Goal: Task Accomplishment & Management: Manage account settings

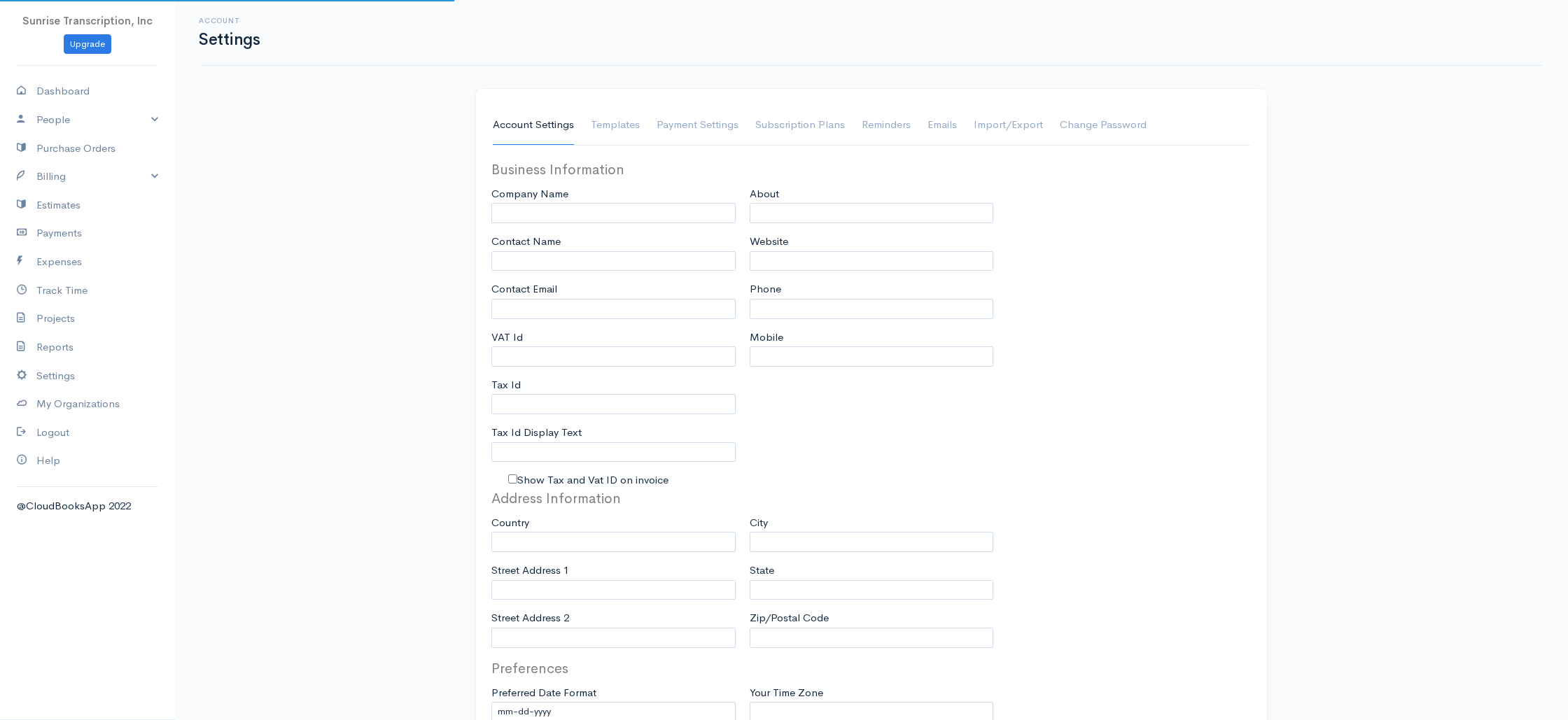
type input "Sunrise Transcription, Inc"
type input "[EMAIL_ADDRESS][DOMAIN_NAME]"
type input "Tax Id"
type input "Medical Transcription Service"
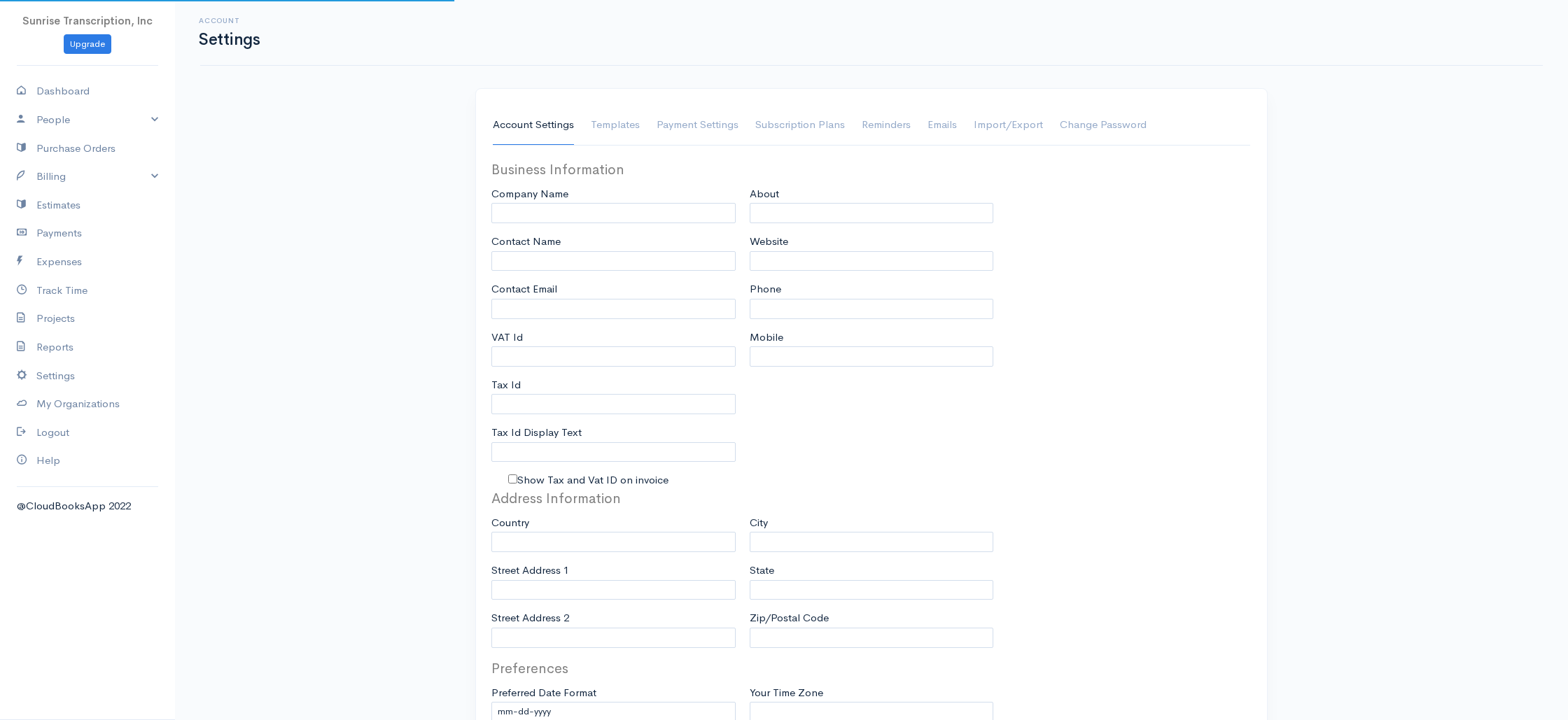
type input "[DOMAIN_NAME]"
type input "[PHONE_NUMBER]"
select select
type input "[STREET_ADDRESS]"
type input "[GEOGRAPHIC_DATA]"
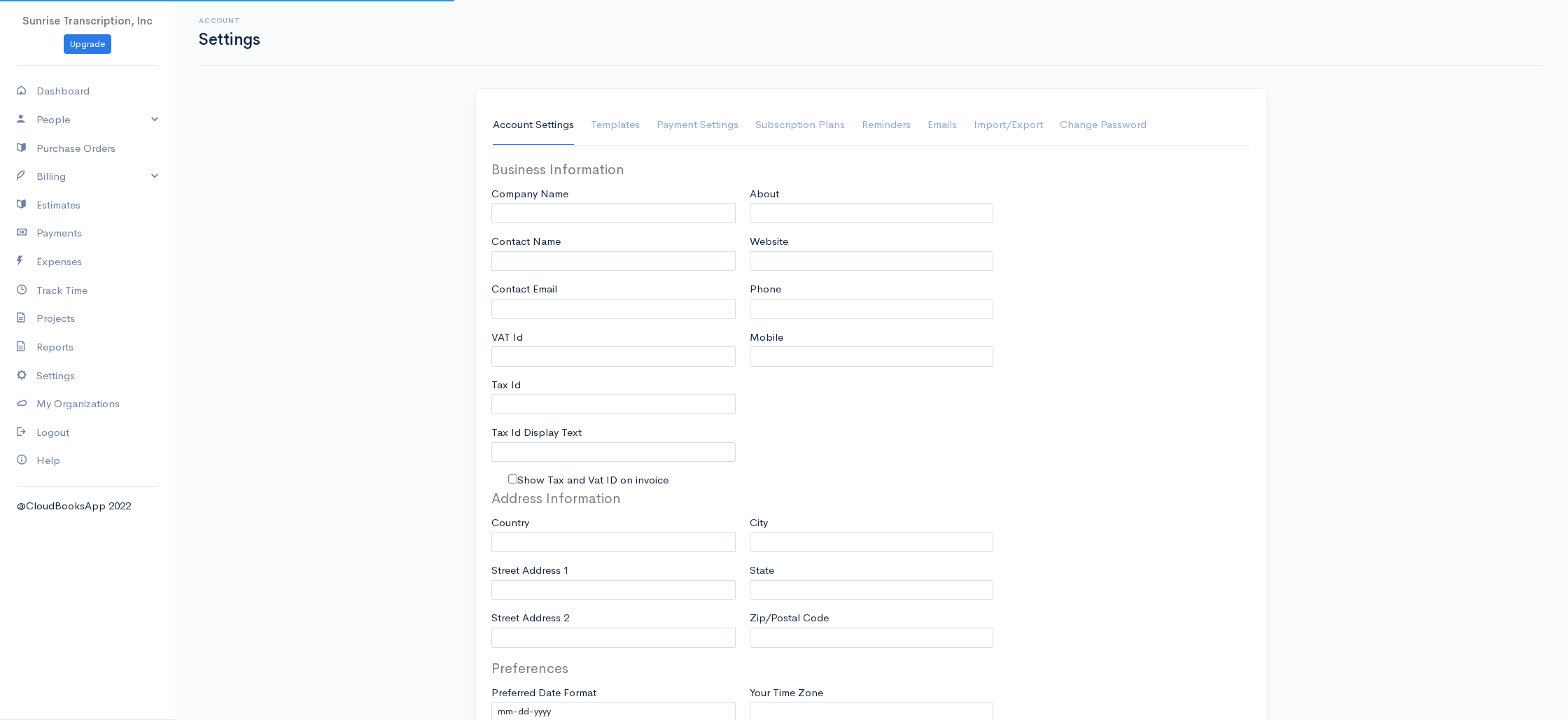
type input "[US_STATE]"
type input "33179-3899"
select select
type input "INVOICE"
type input "1333"
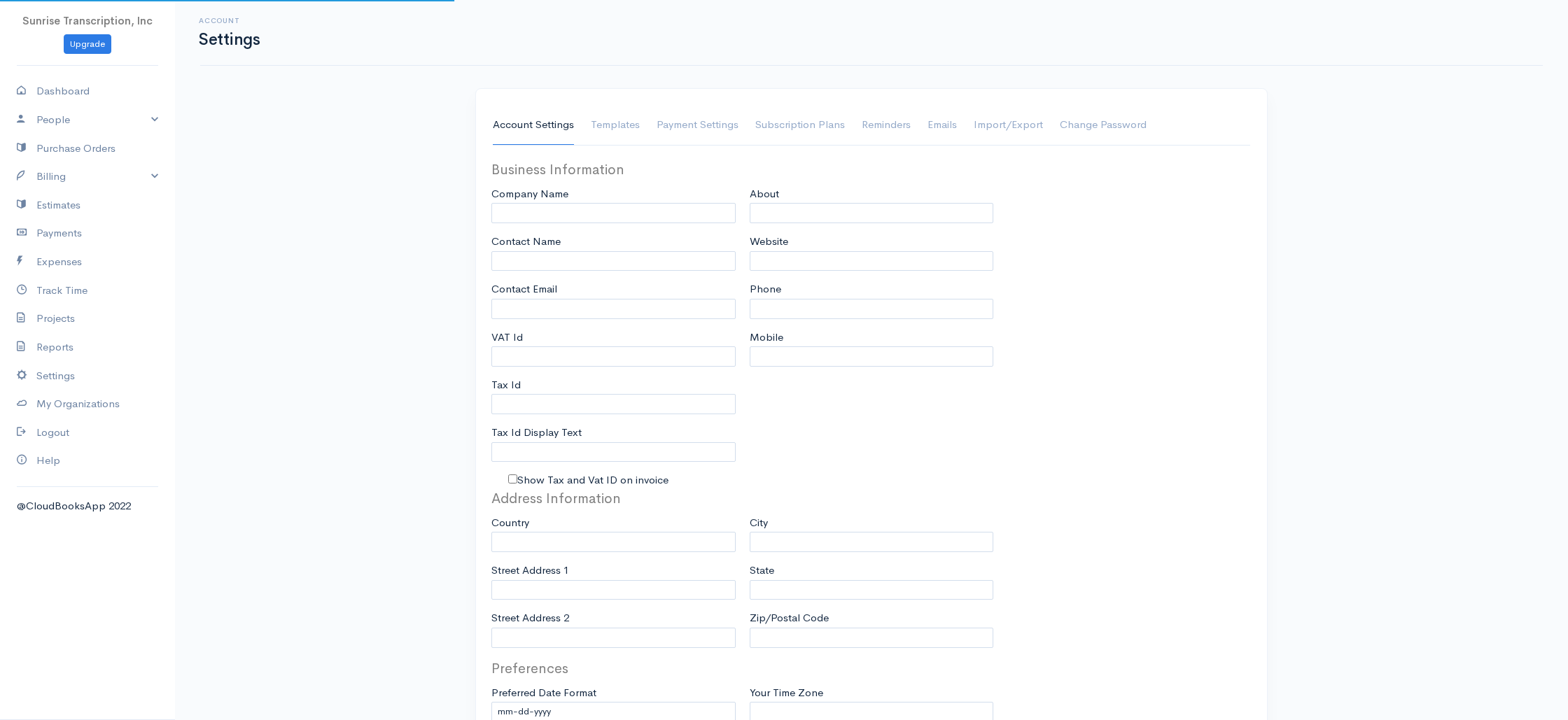
type input "103"
select select "3"
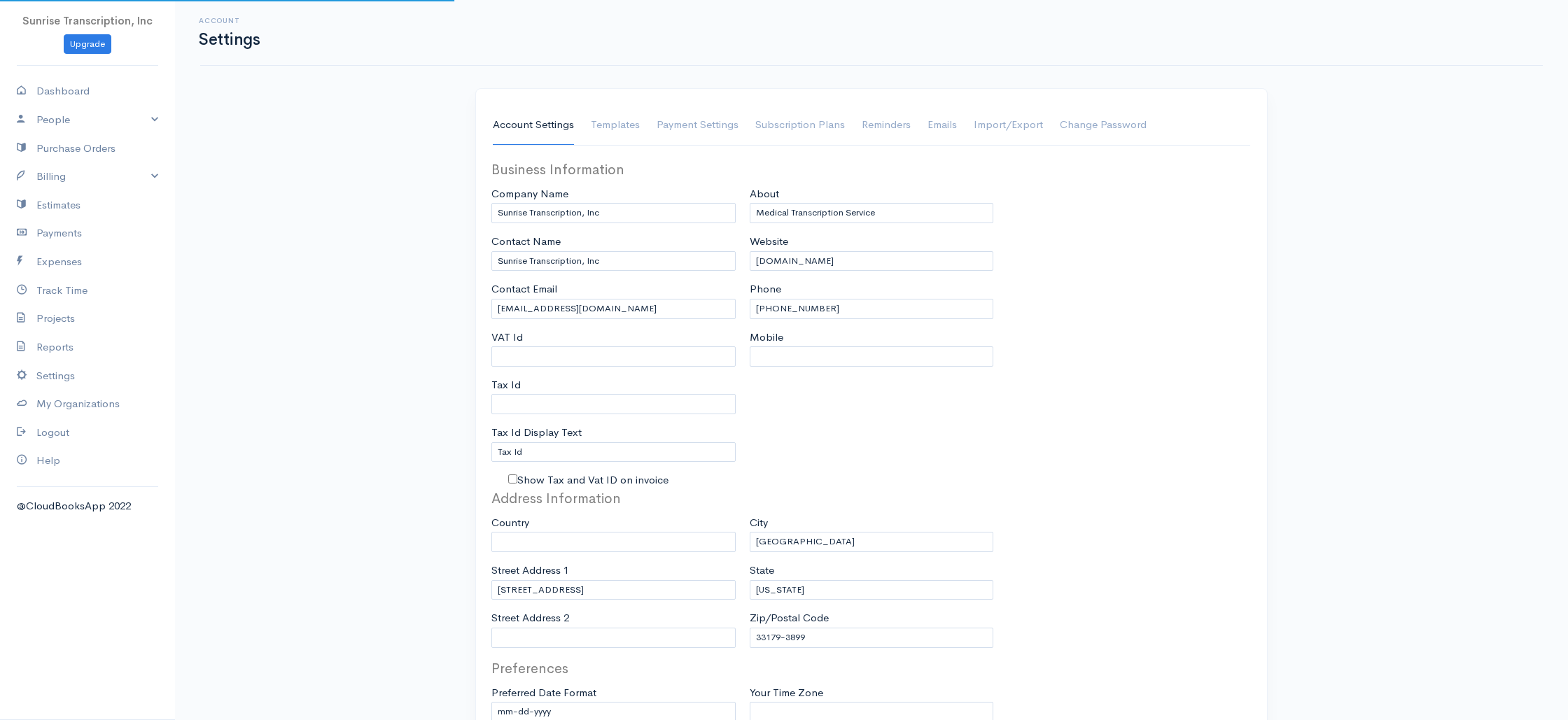
select select "[GEOGRAPHIC_DATA]"
select select "USD"
click at [76, 127] on link "People" at bounding box center [87, 120] width 175 height 29
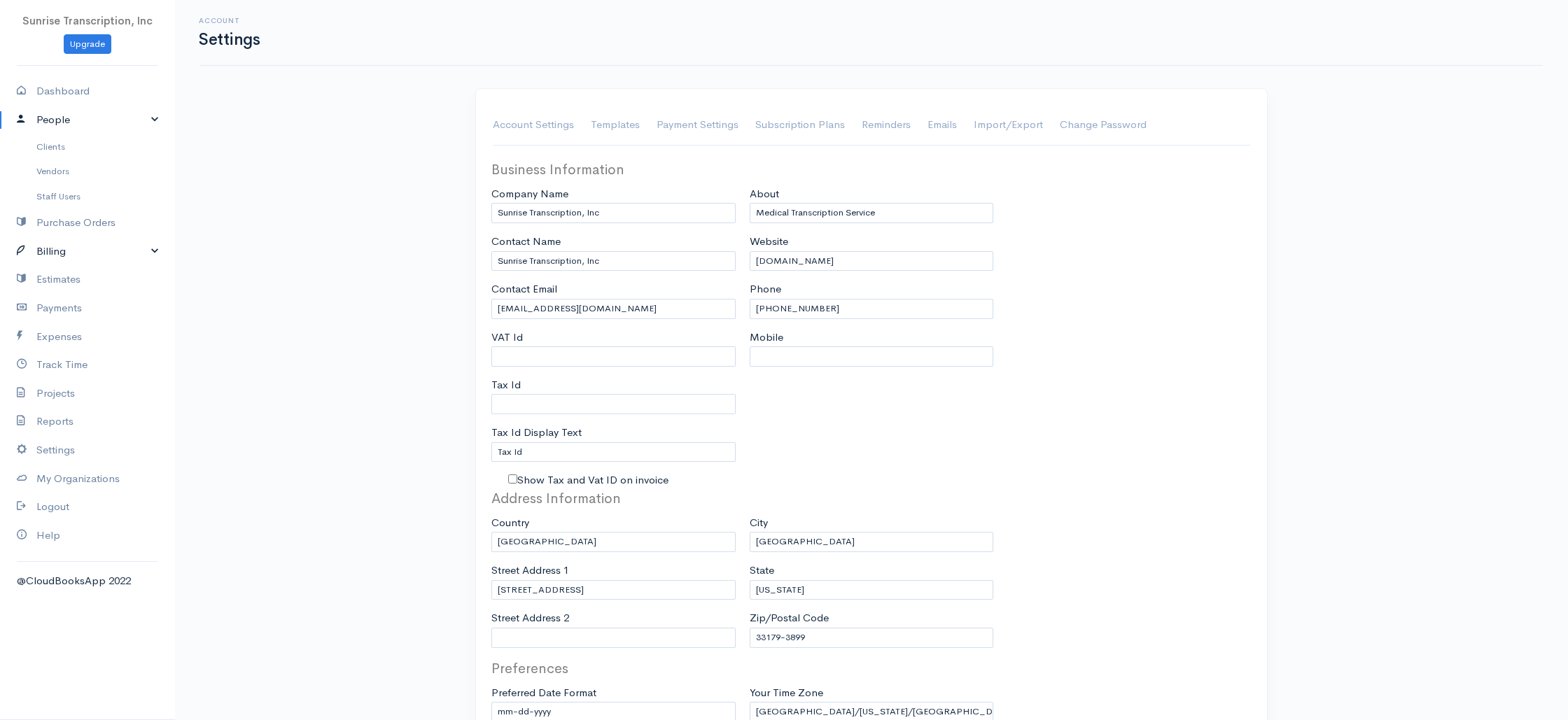
click at [70, 250] on link "Billing" at bounding box center [87, 251] width 175 height 29
click at [67, 278] on link "Invoice" at bounding box center [87, 278] width 175 height 25
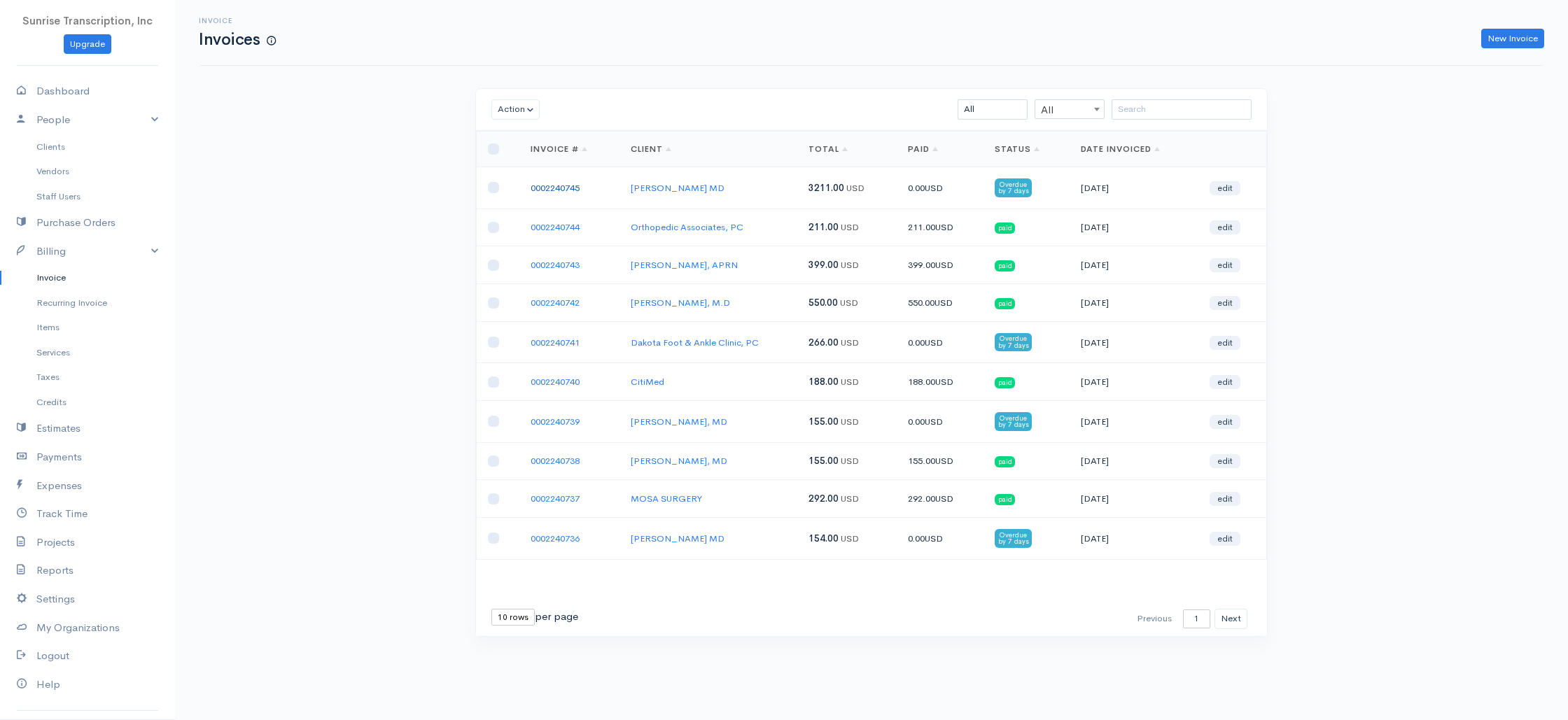
click at [571, 188] on link "0002240745" at bounding box center [554, 188] width 49 height 12
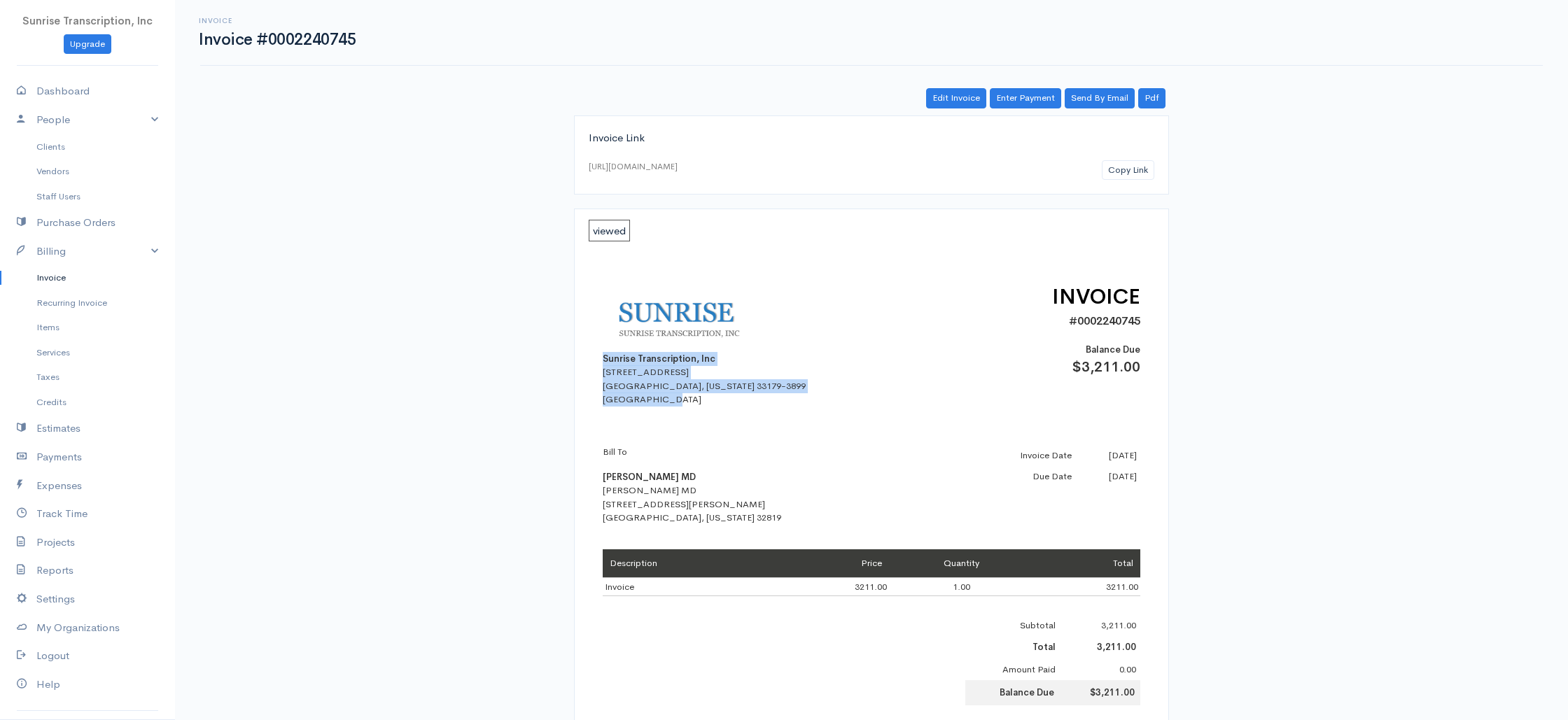
drag, startPoint x: 602, startPoint y: 361, endPoint x: 698, endPoint y: 405, distance: 105.6
click at [698, 405] on div "Sunrise Transcription, Inc [STREET_ADDRESS][US_STATE]" at bounding box center [724, 343] width 245 height 126
copy div "Sunrise Transcription, Inc [STREET_ADDRESS][US_STATE]"
